Goal: Task Accomplishment & Management: Use online tool/utility

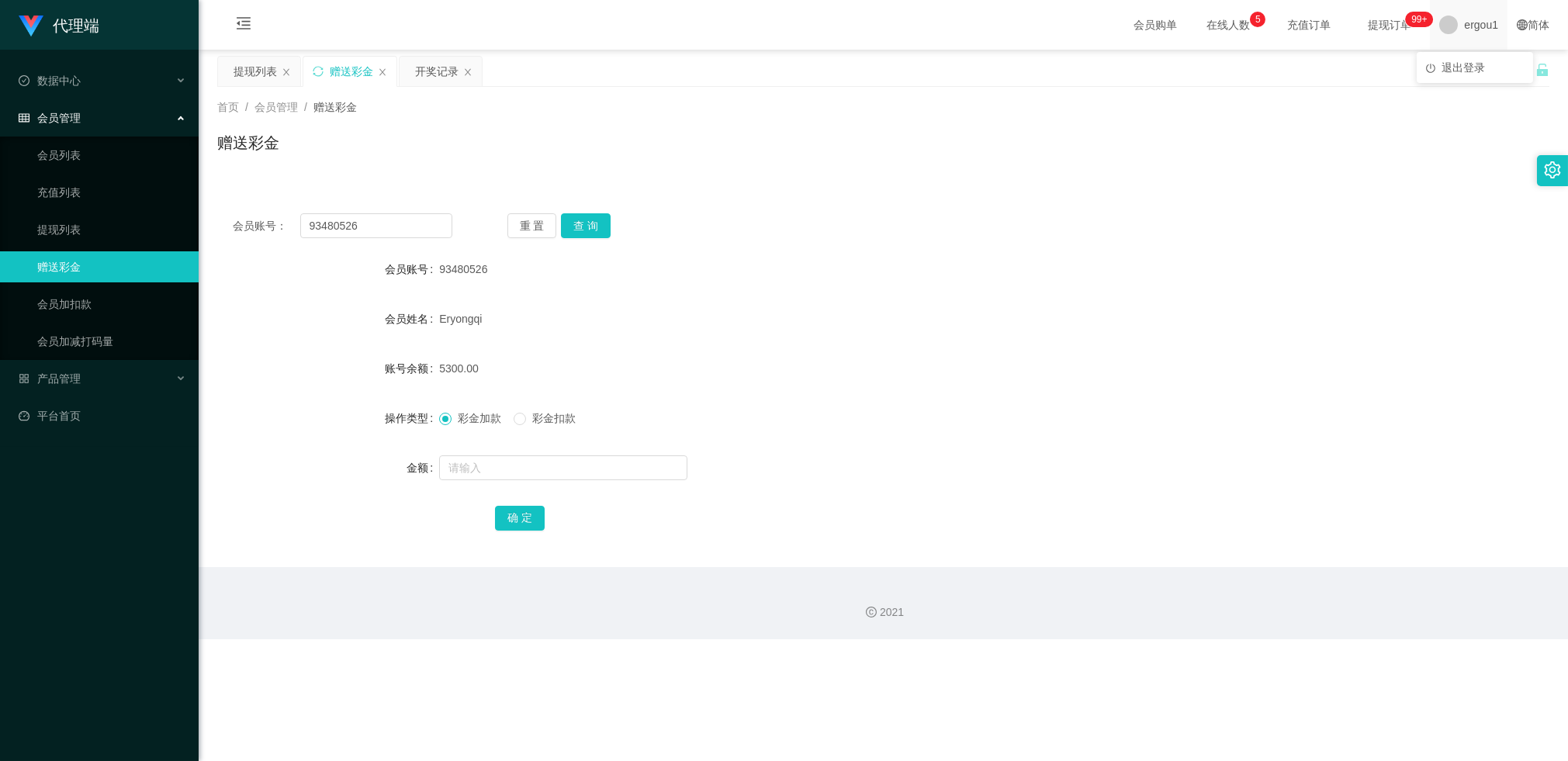
click at [1463, 26] on span "ergou1" at bounding box center [1480, 24] width 34 height 50
click at [1437, 67] on li "退出登录" at bounding box center [1474, 67] width 117 height 24
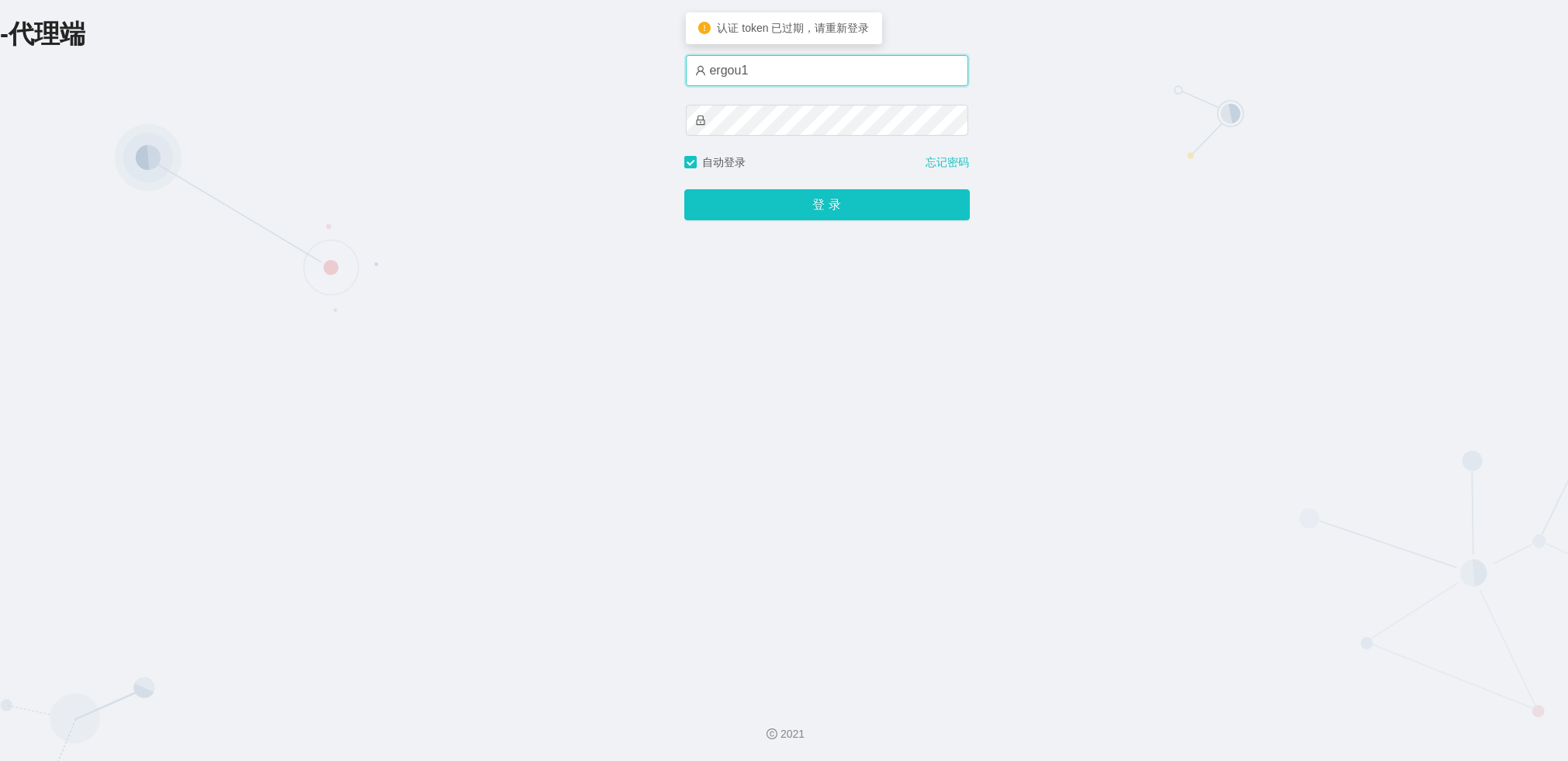
click at [799, 62] on input "ergou1" at bounding box center [826, 70] width 283 height 31
type input "zhadan666"
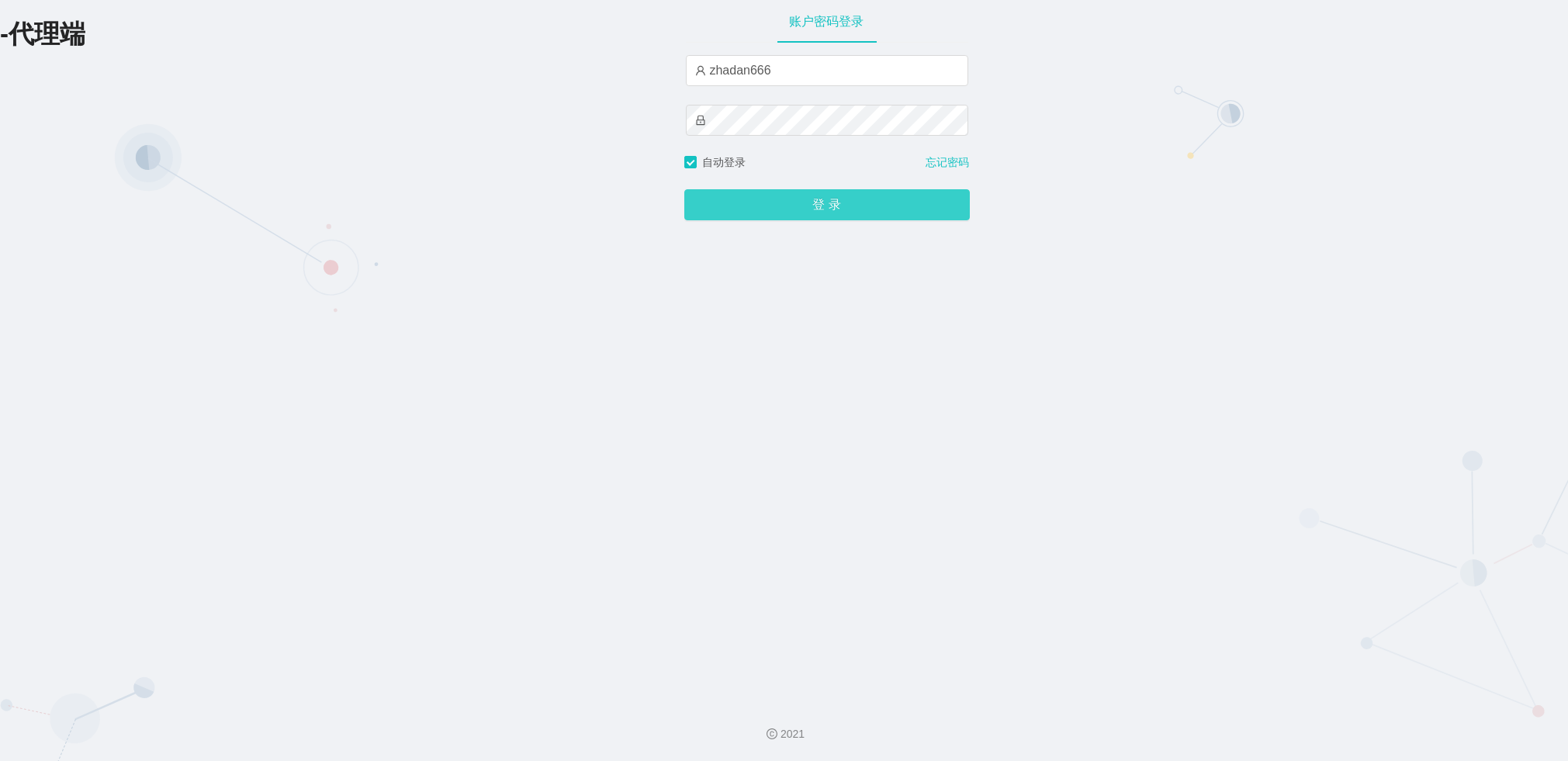
click at [821, 203] on button "登 录" at bounding box center [826, 205] width 285 height 31
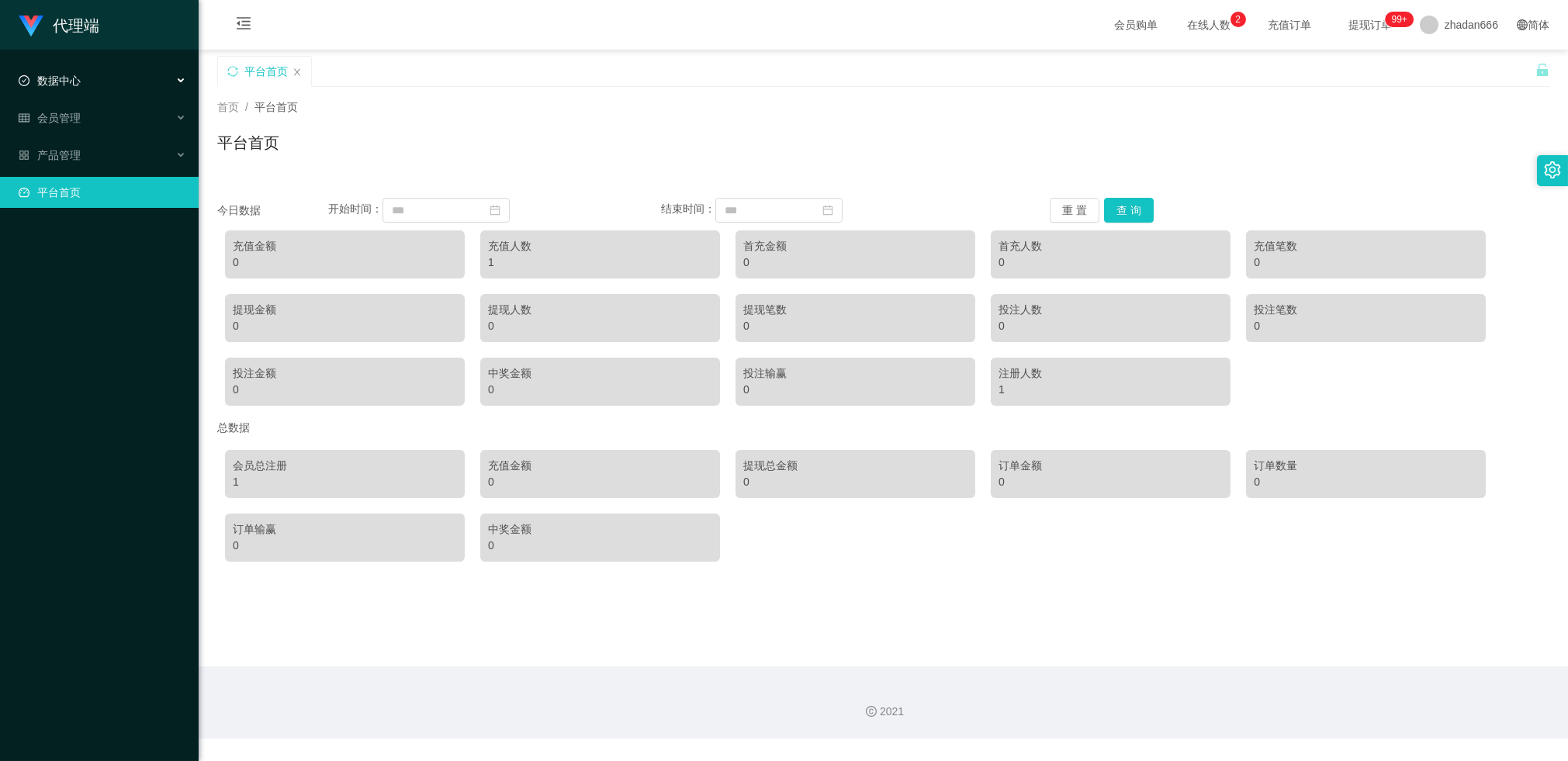
click at [79, 82] on span "数据中心" at bounding box center [50, 80] width 62 height 13
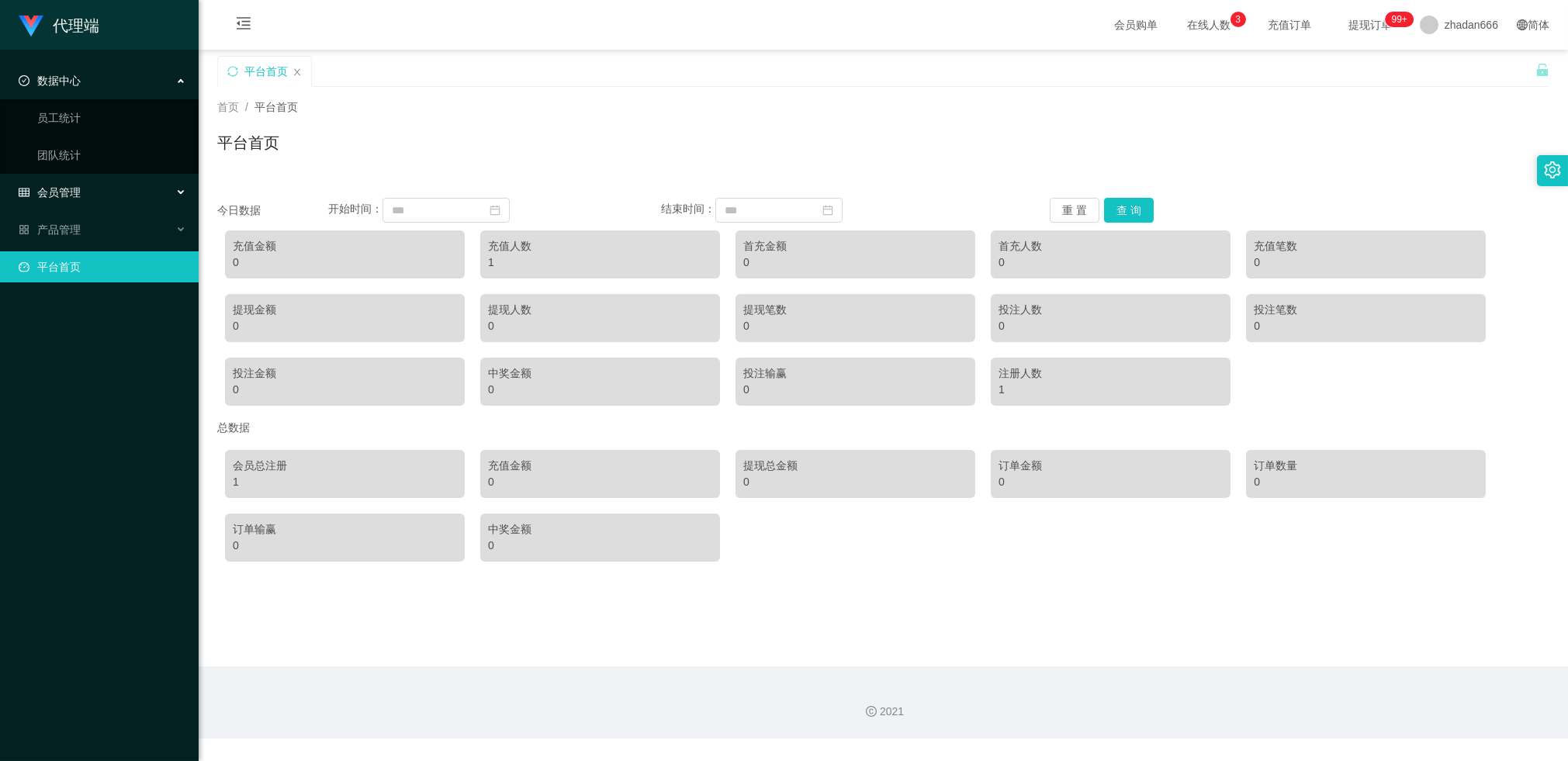
click at [69, 196] on span "会员管理" at bounding box center [50, 193] width 62 height 13
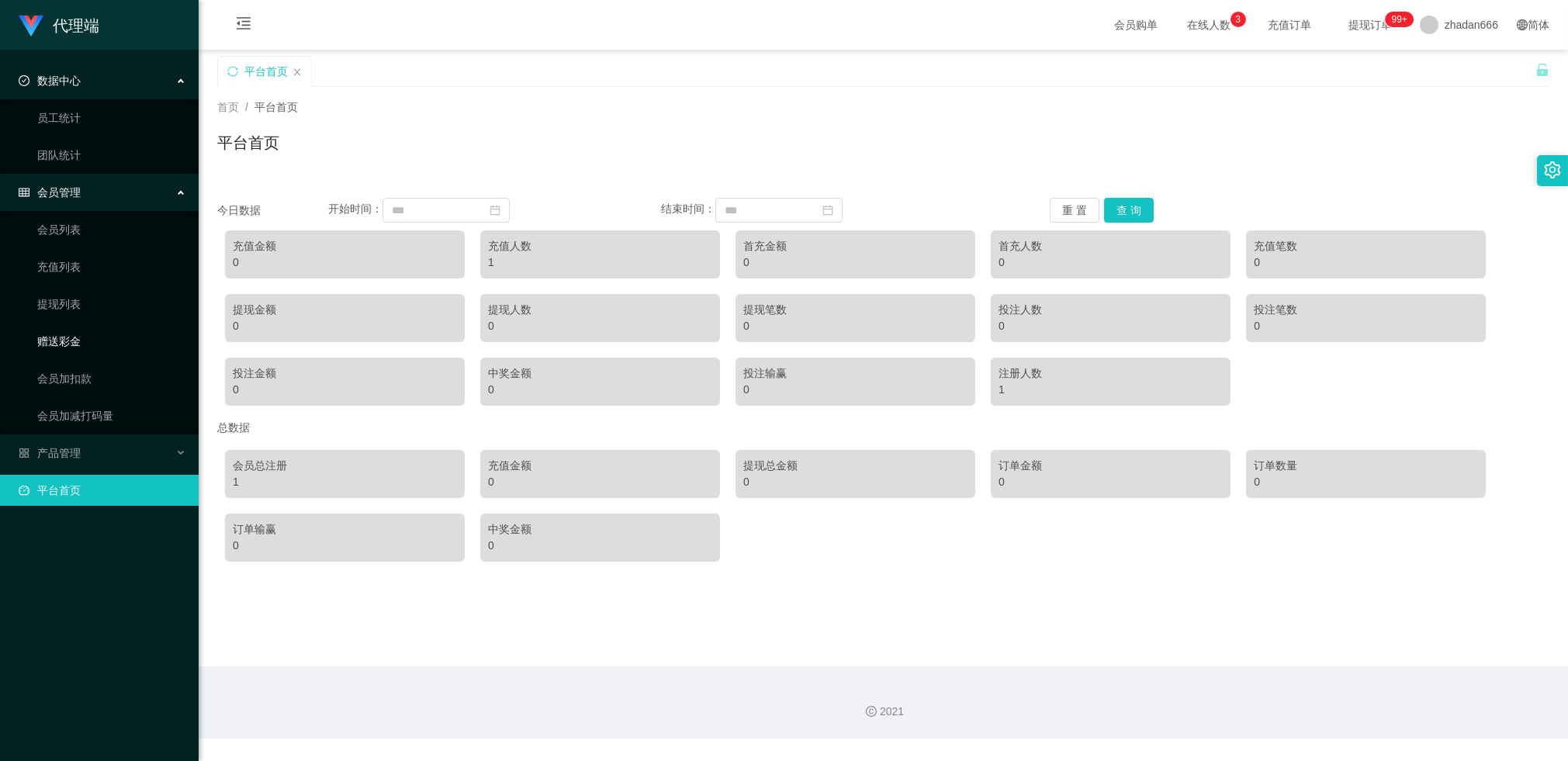
click at [81, 336] on link "赠送彩金" at bounding box center [111, 342] width 149 height 31
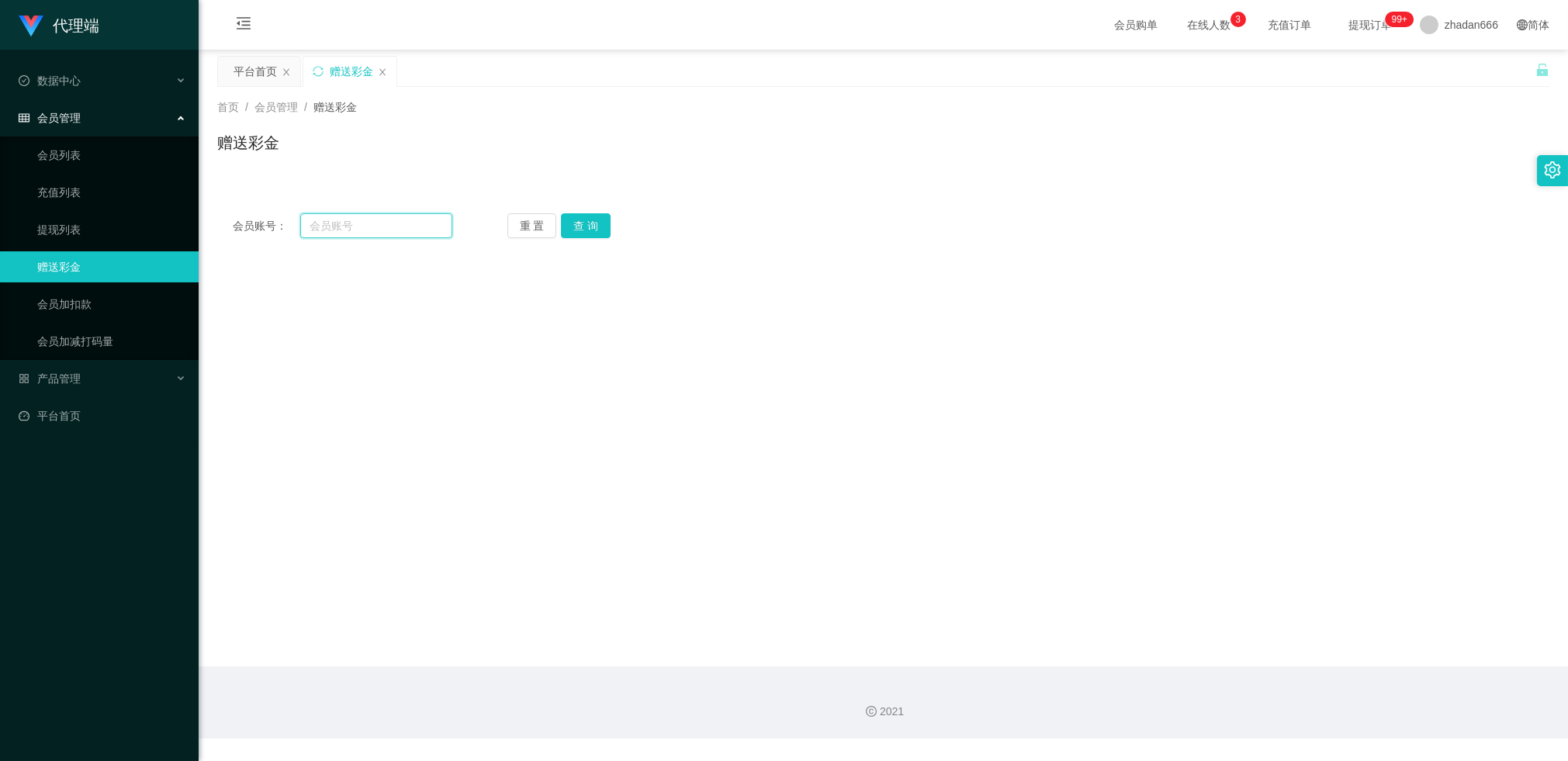
click at [383, 216] on input "text" at bounding box center [376, 225] width 152 height 24
click at [331, 227] on input "text" at bounding box center [376, 225] width 152 height 24
paste input "96776345"
type input "96776345"
click at [597, 226] on button "查 询" at bounding box center [585, 225] width 50 height 24
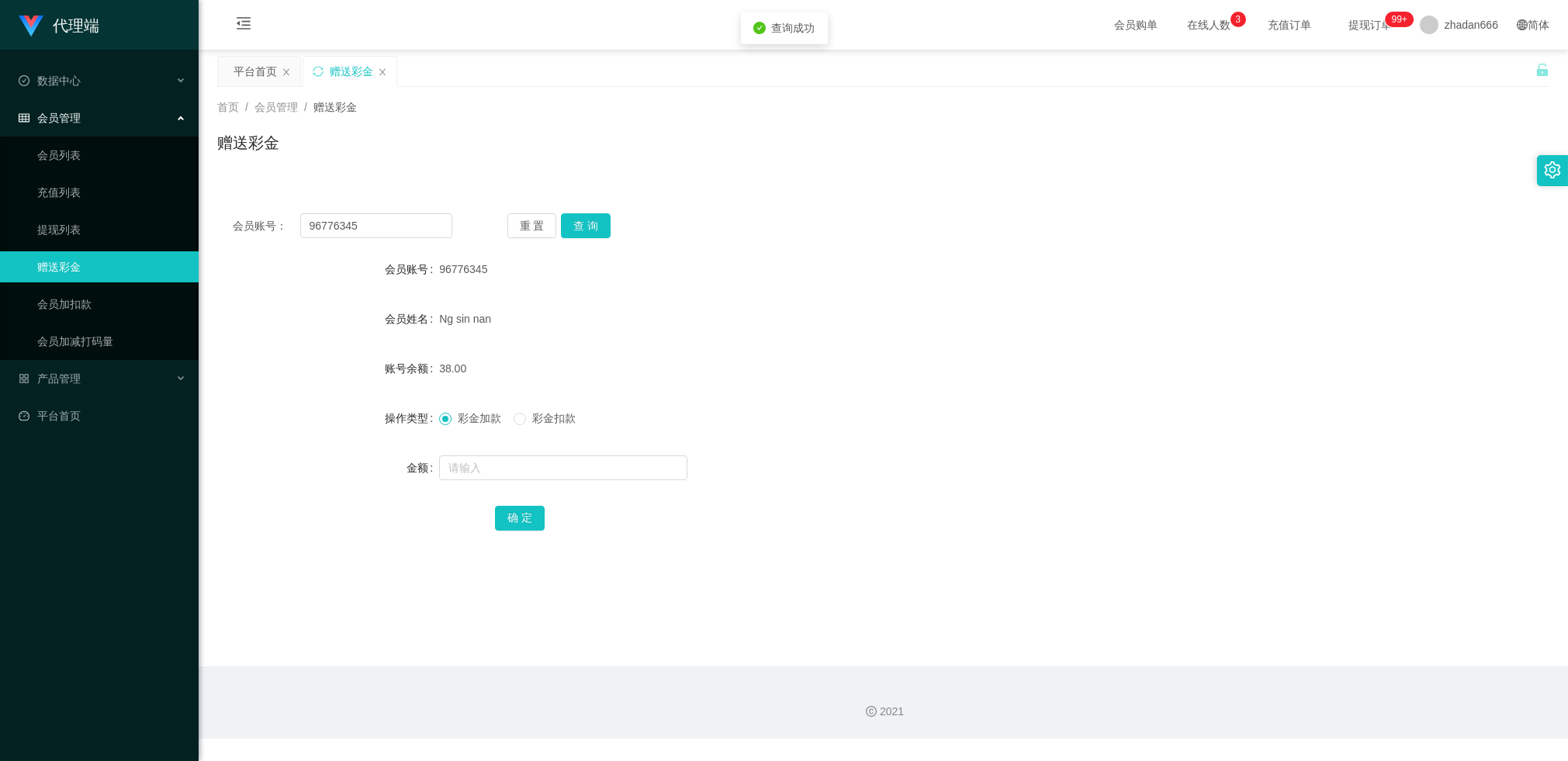
click at [565, 296] on form "会员账号 96776345 会员姓名 [PERSON_NAME] sin nan 账号余额 38.00 操作类型 彩金加款 彩金扣款 金额 确 定" at bounding box center [882, 393] width 1332 height 279
click at [499, 470] on input "text" at bounding box center [563, 467] width 248 height 24
type input "100"
click at [520, 521] on button "确 定" at bounding box center [519, 518] width 50 height 24
click at [523, 411] on label "彩金扣款" at bounding box center [548, 418] width 69 height 16
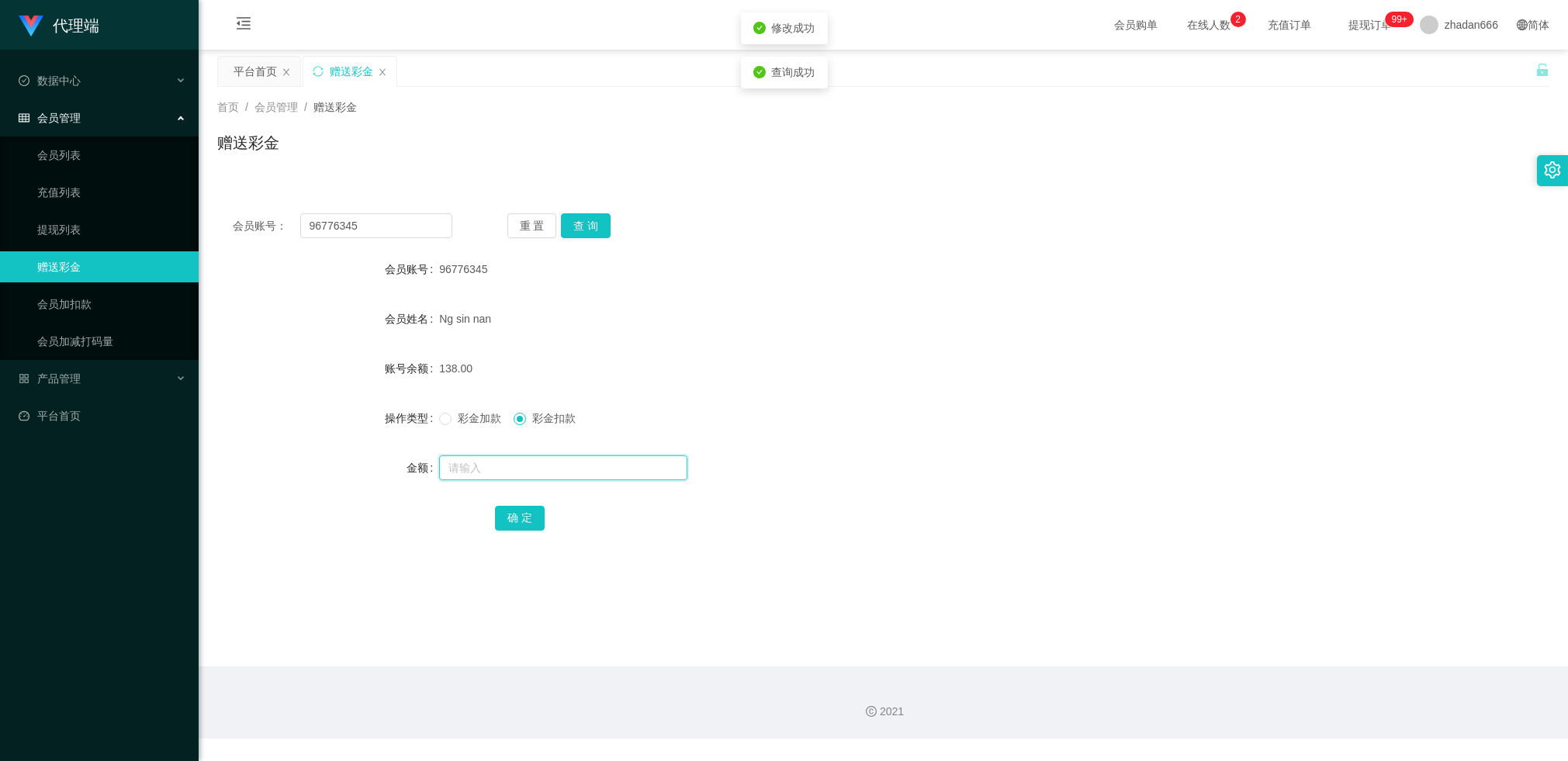
click at [500, 476] on input "text" at bounding box center [563, 467] width 248 height 24
type input "100"
click at [509, 517] on button "确 定" at bounding box center [519, 518] width 50 height 24
click at [718, 305] on div "Ng sin nan" at bounding box center [827, 319] width 777 height 31
click at [1197, 31] on span "在线人数 0 1 2 3 4 5 6 7 8 9 0 1 2 3 4 5 6 7 8 9 0 1 2 3 4 5 6 7 8 9" at bounding box center [1208, 24] width 80 height 50
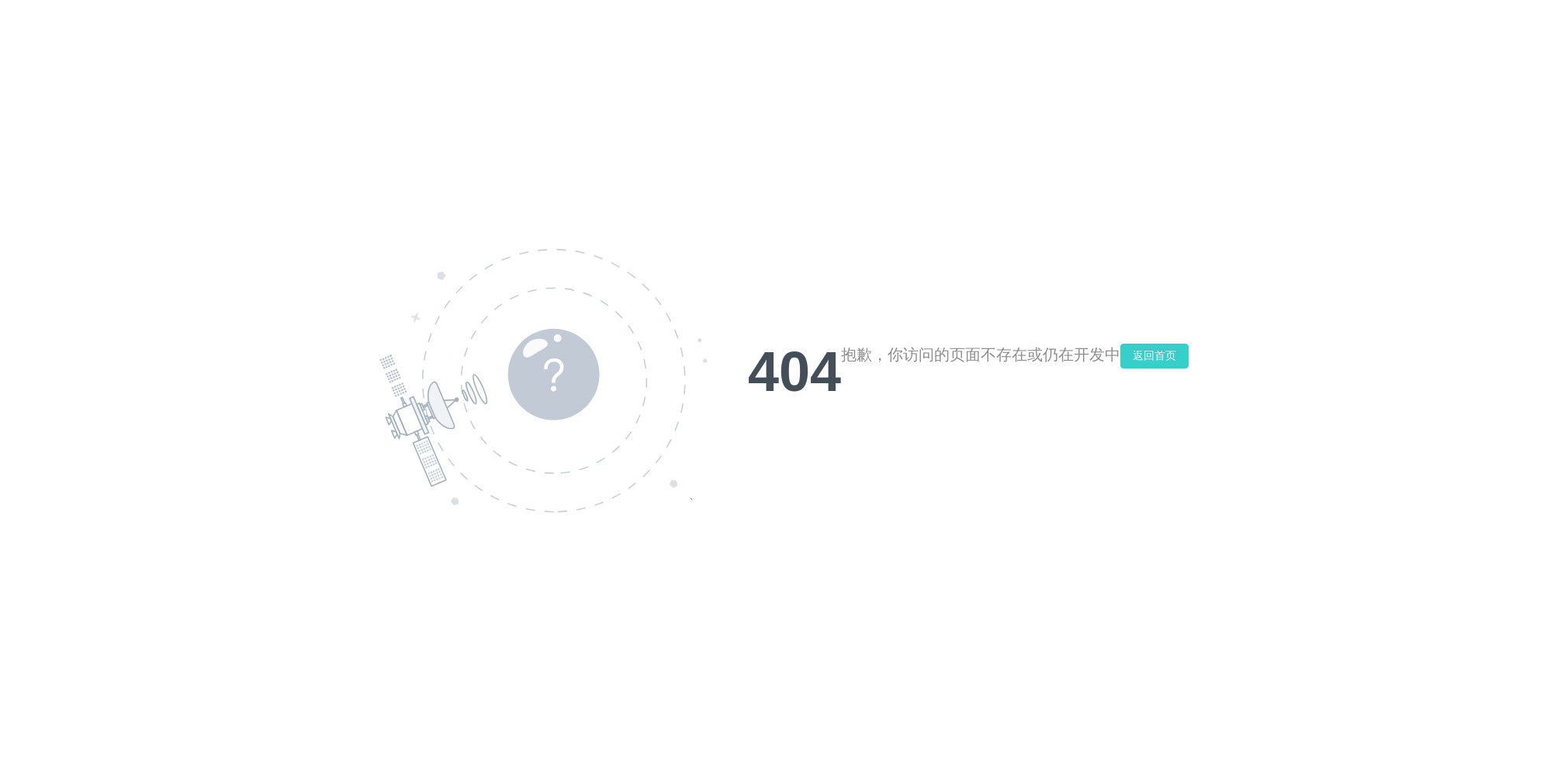
click at [1160, 359] on button "返回首页" at bounding box center [1154, 355] width 69 height 24
click at [353, 89] on div "404 抱歉，你访问的页面不存在或仍在开发中 返回首页" at bounding box center [784, 380] width 1568 height 761
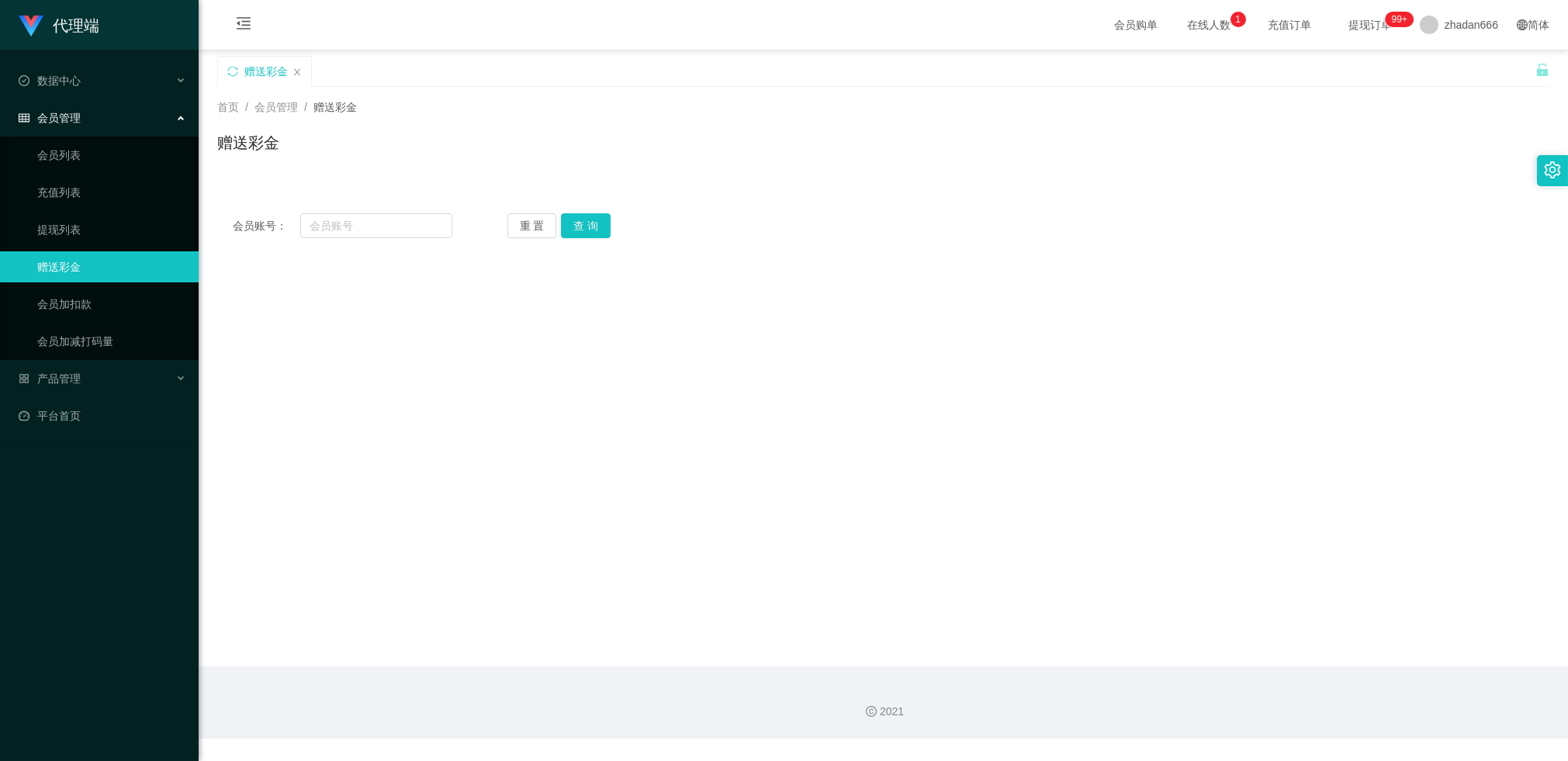
click at [1226, 125] on div "首页 / 会员管理 / 赠送彩金 / 赠送彩金" at bounding box center [882, 133] width 1332 height 68
click at [1420, 24] on span at bounding box center [1429, 24] width 19 height 19
click at [1103, 23] on span "会员购单" at bounding box center [1135, 24] width 65 height 50
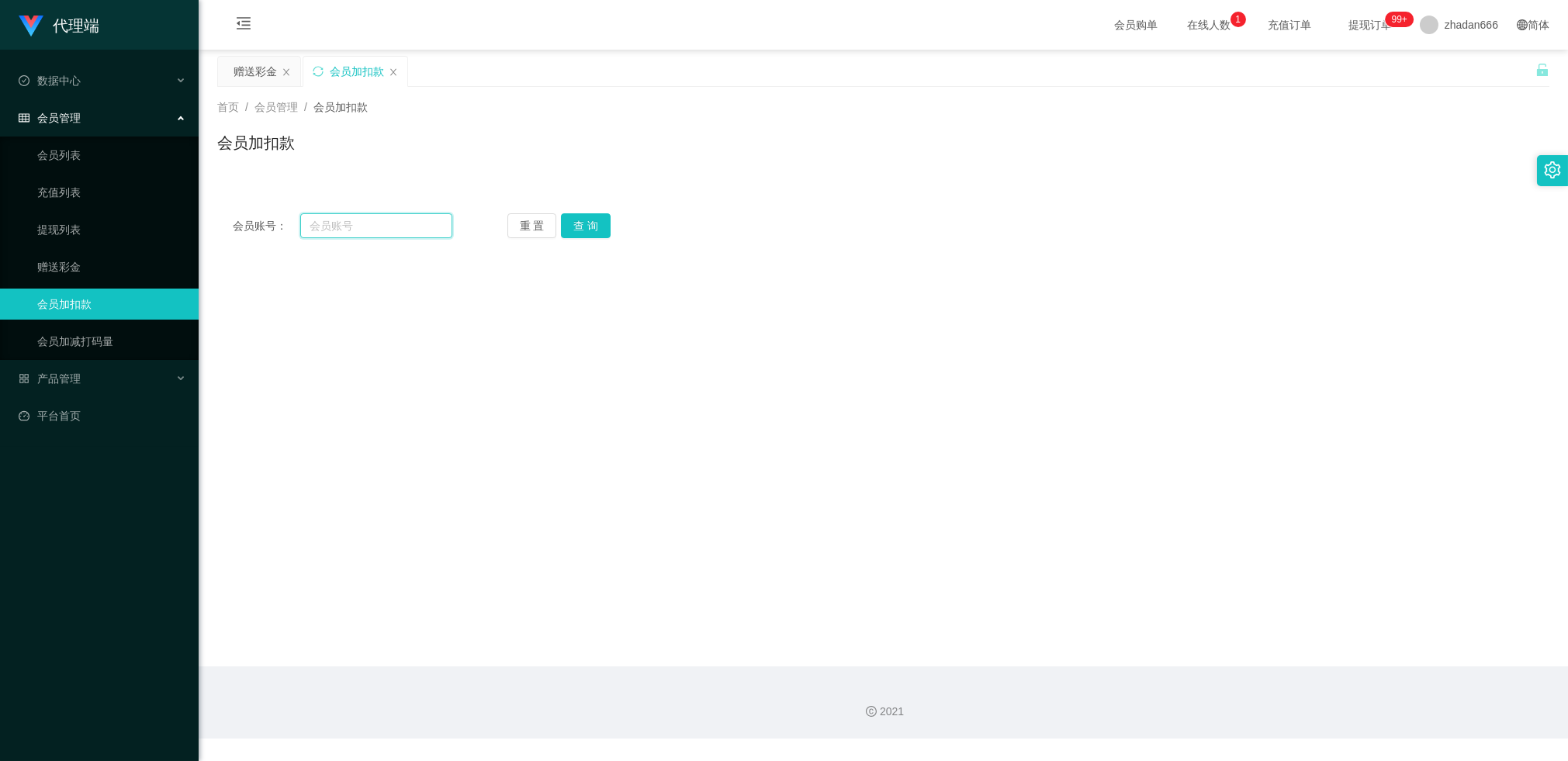
click at [379, 227] on input "text" at bounding box center [376, 225] width 152 height 24
paste input "96776345"
type input "96776345"
click at [574, 226] on button "查 询" at bounding box center [585, 225] width 50 height 24
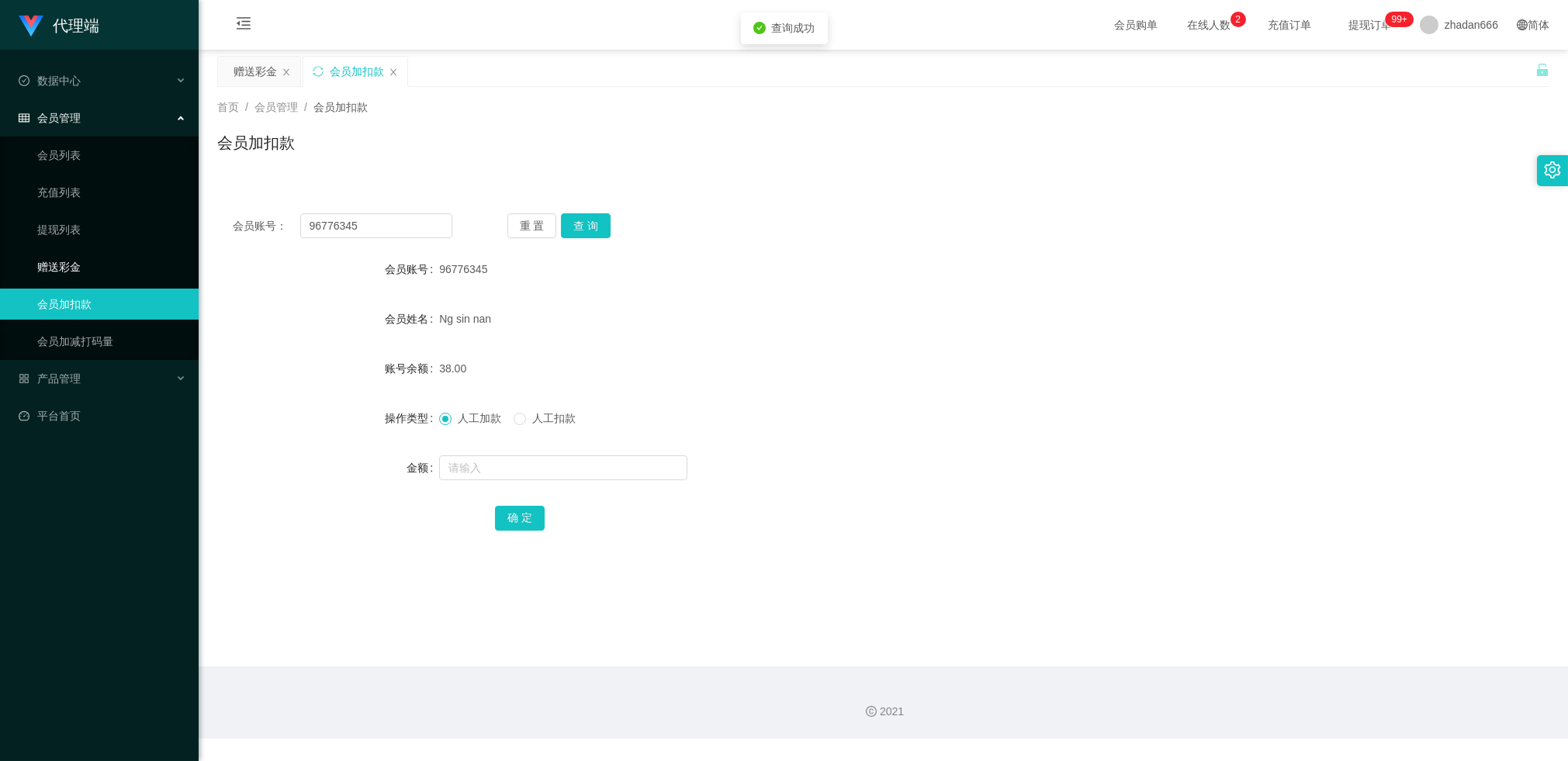
click at [75, 268] on link "赠送彩金" at bounding box center [111, 267] width 149 height 31
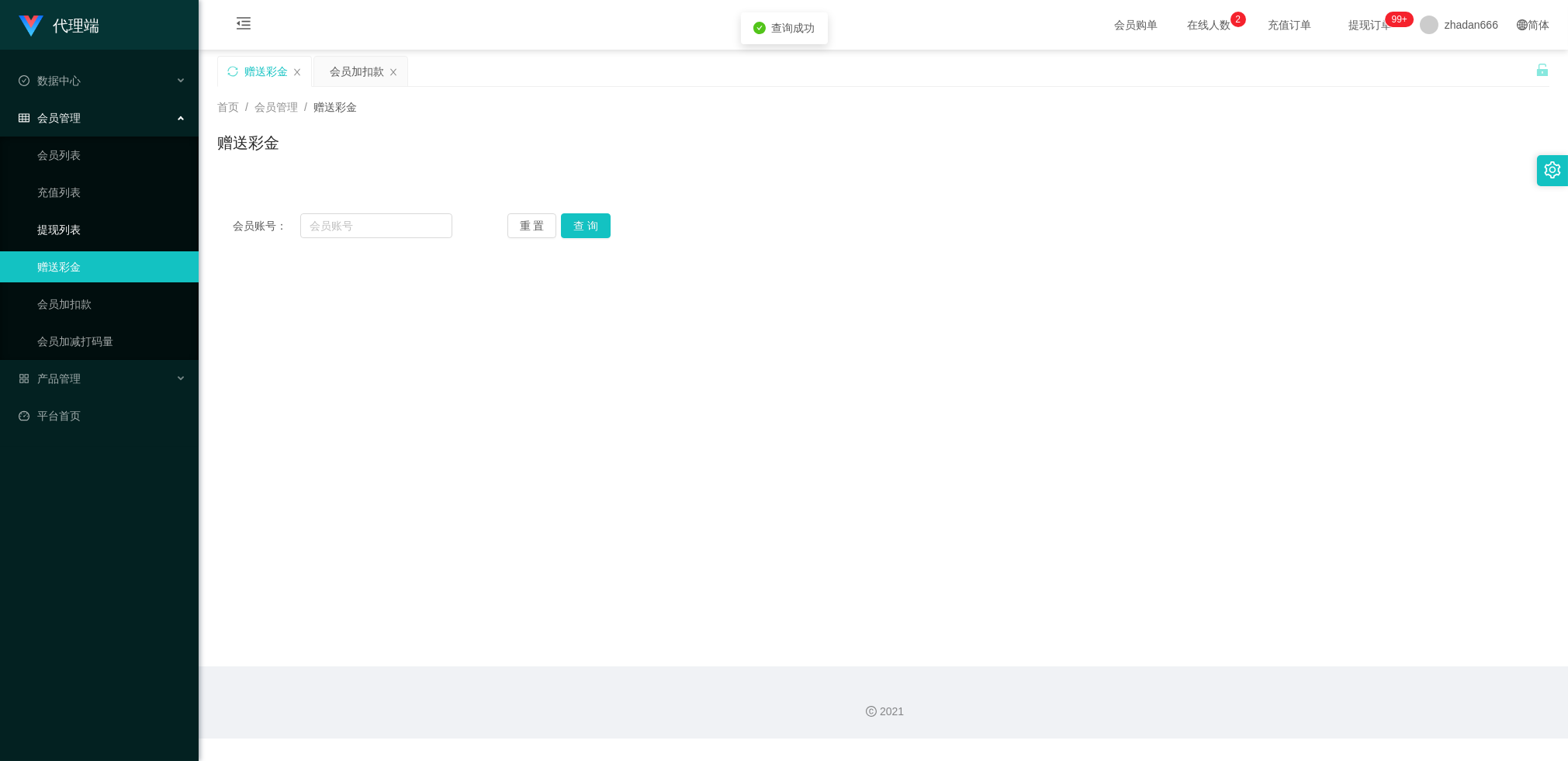
click at [90, 222] on link "提现列表" at bounding box center [111, 230] width 149 height 31
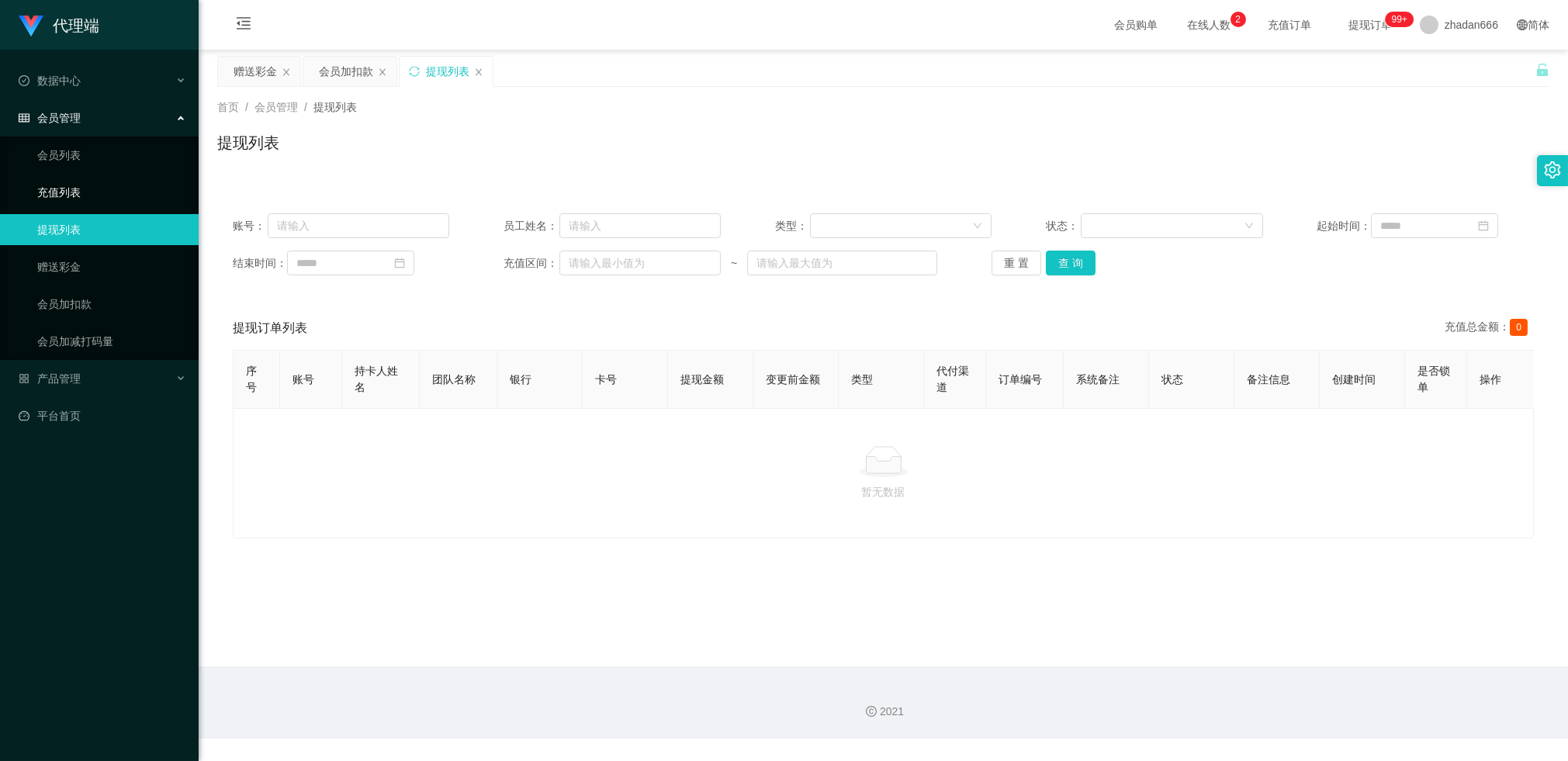
click at [89, 190] on link "充值列表" at bounding box center [111, 193] width 149 height 31
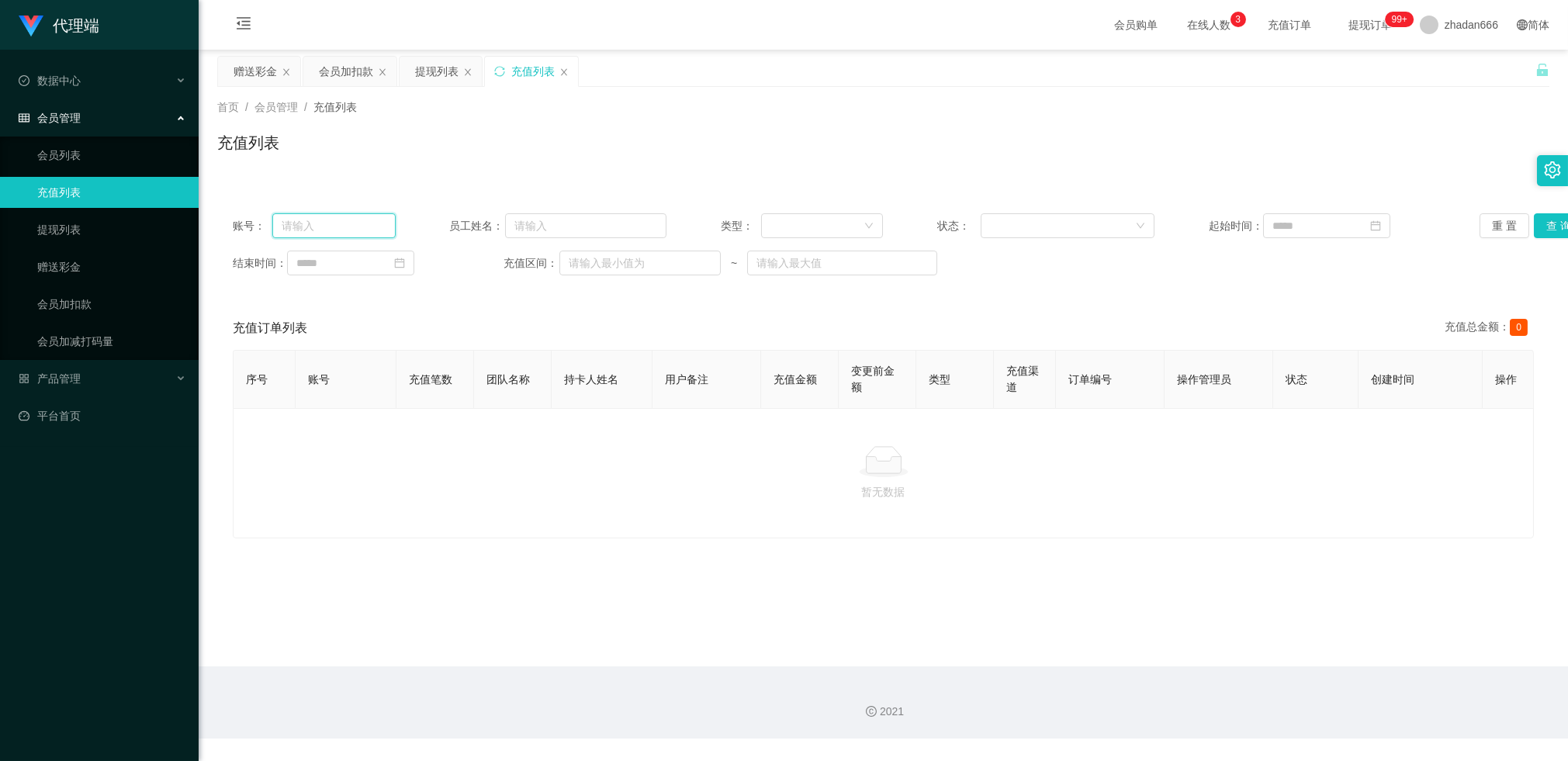
click at [355, 225] on input "text" at bounding box center [333, 225] width 124 height 24
